Goal: Obtain resource: Download file/media

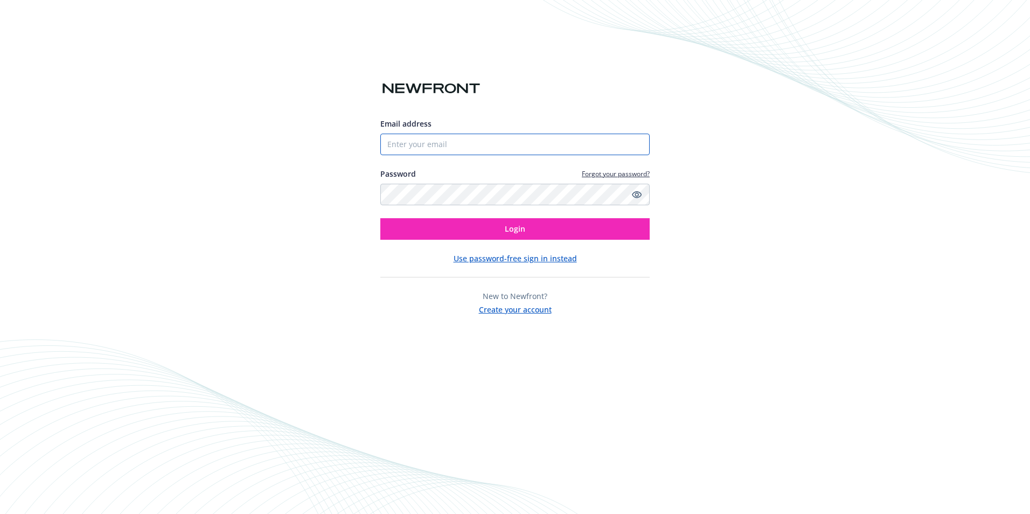
click at [444, 134] on input "Email address" at bounding box center [515, 145] width 269 height 22
type input "[PERSON_NAME][EMAIL_ADDRESS][PERSON_NAME][DOMAIN_NAME]"
click at [640, 192] on icon "Show password" at bounding box center [637, 194] width 10 height 7
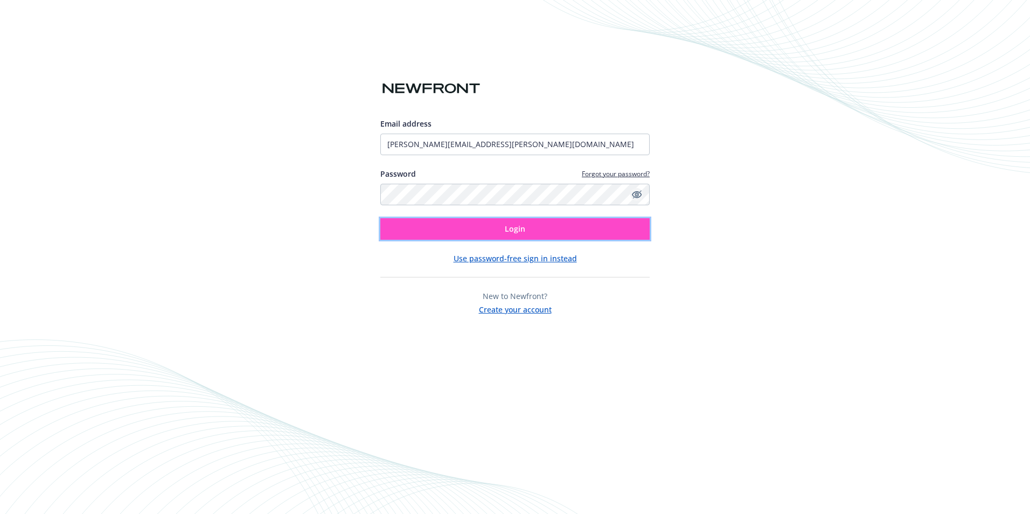
click at [573, 229] on button "Login" at bounding box center [515, 229] width 269 height 22
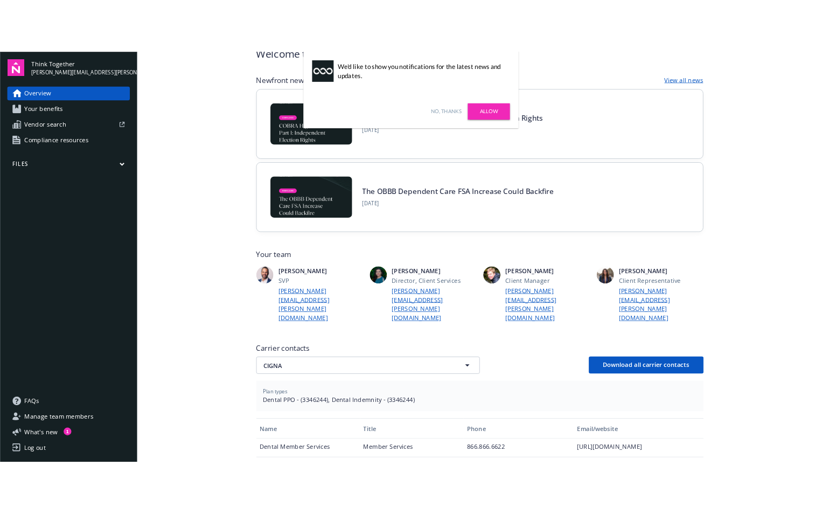
scroll to position [54, 0]
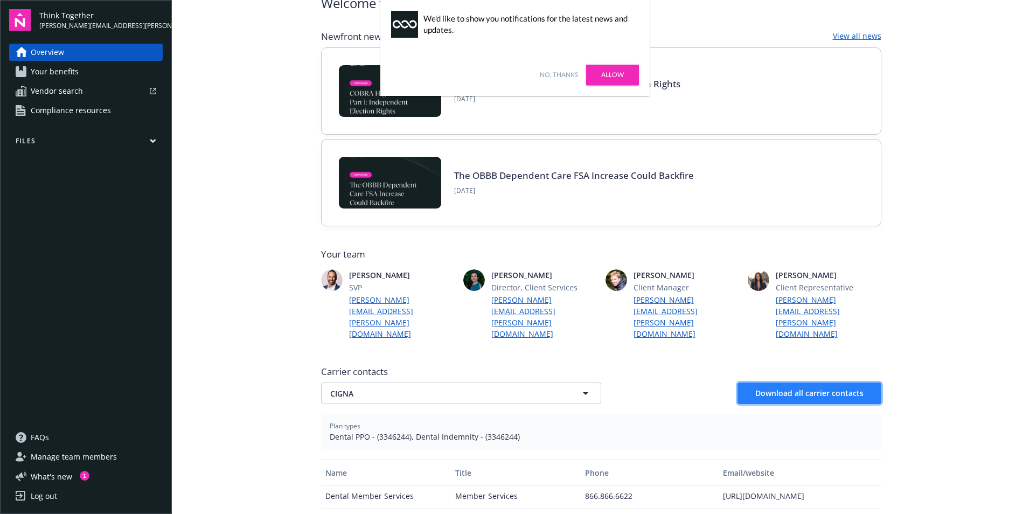
click at [800, 388] on span "Download all carrier contacts" at bounding box center [810, 393] width 108 height 10
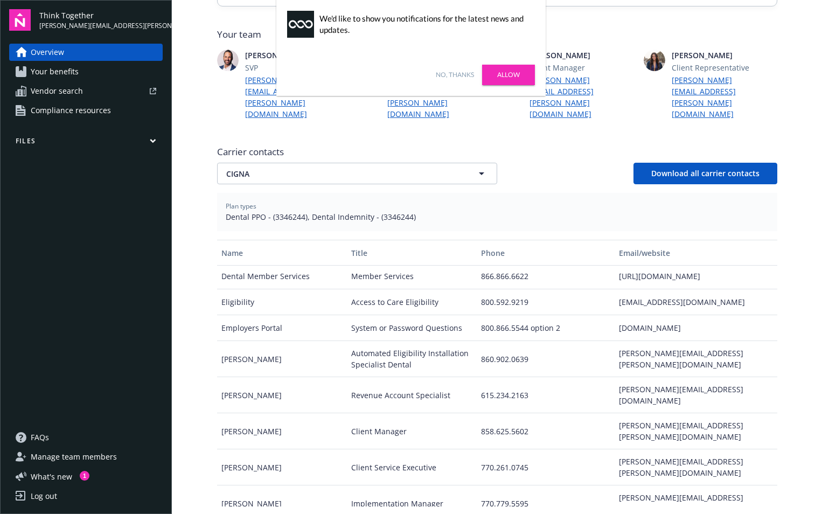
scroll to position [323, 0]
